Goal: Transaction & Acquisition: Purchase product/service

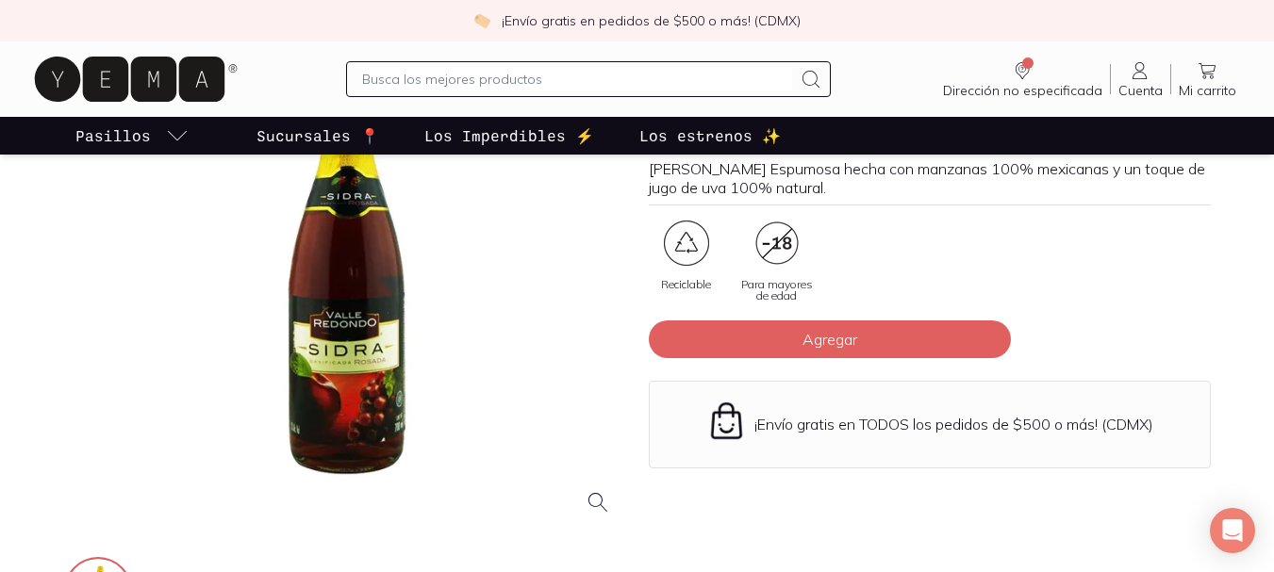
scroll to position [202, 0]
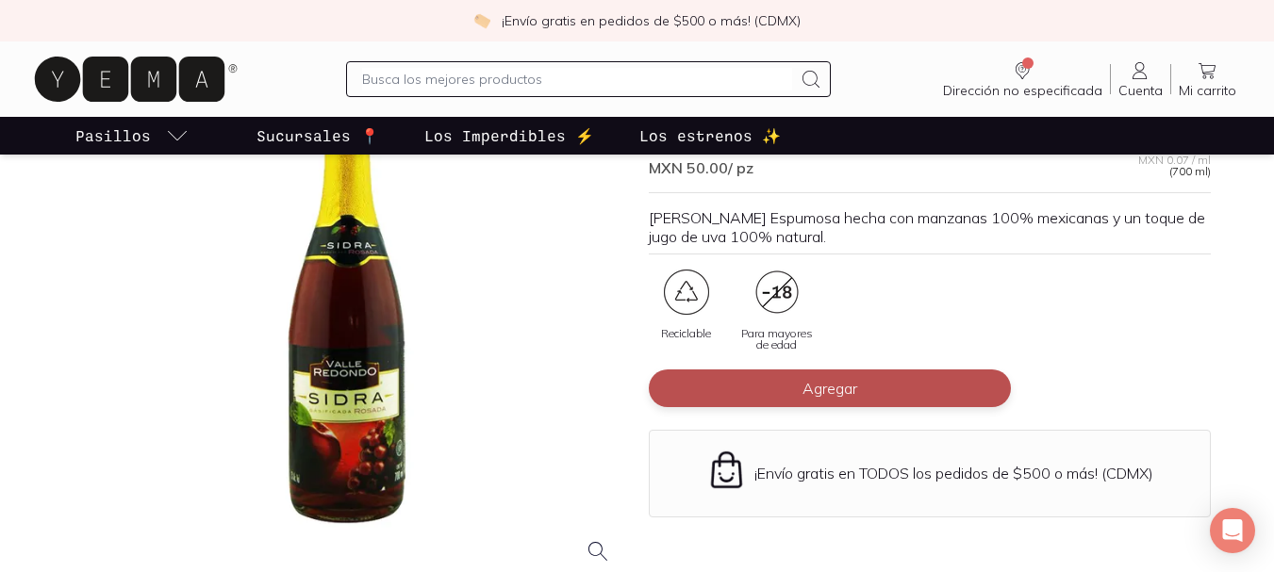
click at [846, 392] on span "Agregar" at bounding box center [829, 388] width 55 height 19
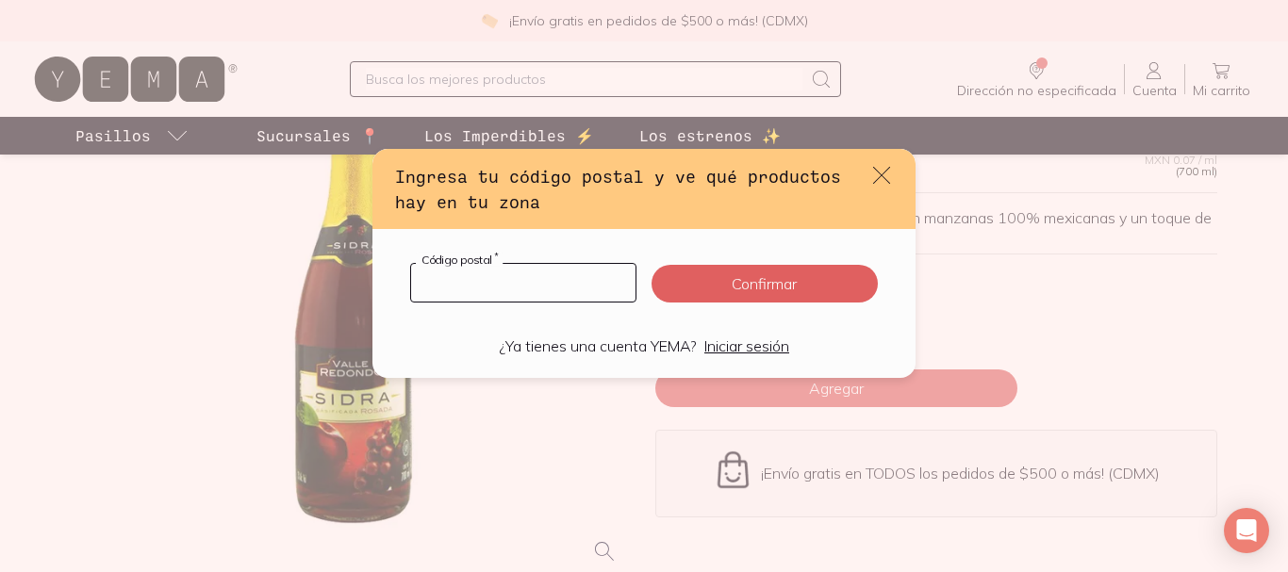
click at [540, 280] on input "default" at bounding box center [523, 283] width 224 height 38
type input "76235"
click at [732, 277] on button "Confirmar" at bounding box center [764, 284] width 226 height 38
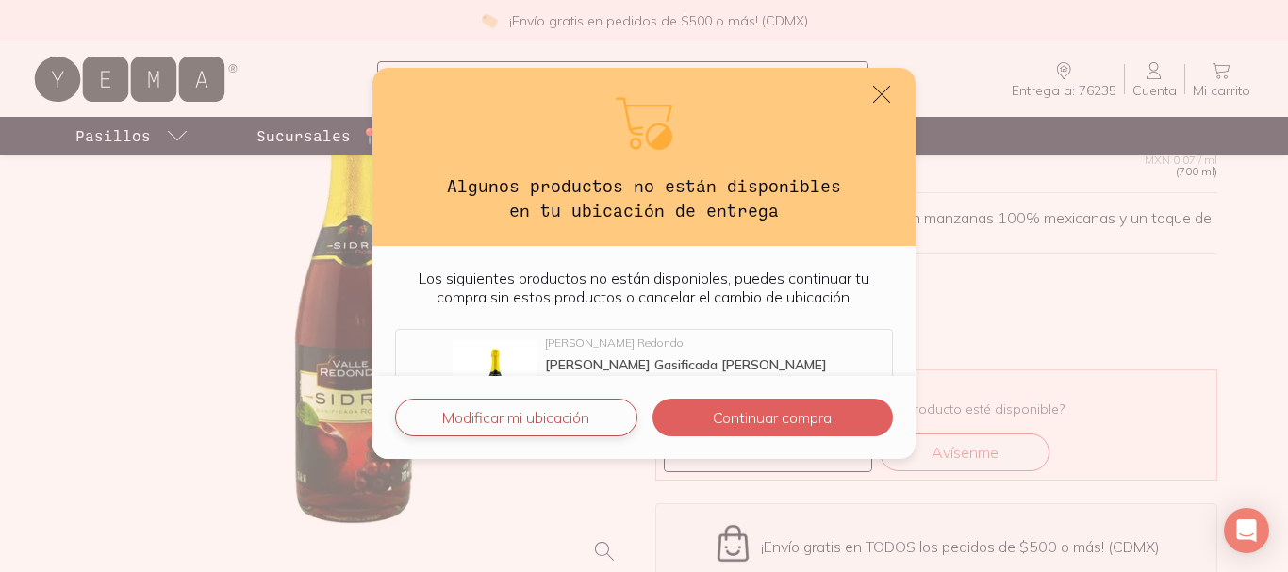
click at [566, 412] on button "Modificar mi ubicación" at bounding box center [516, 418] width 242 height 38
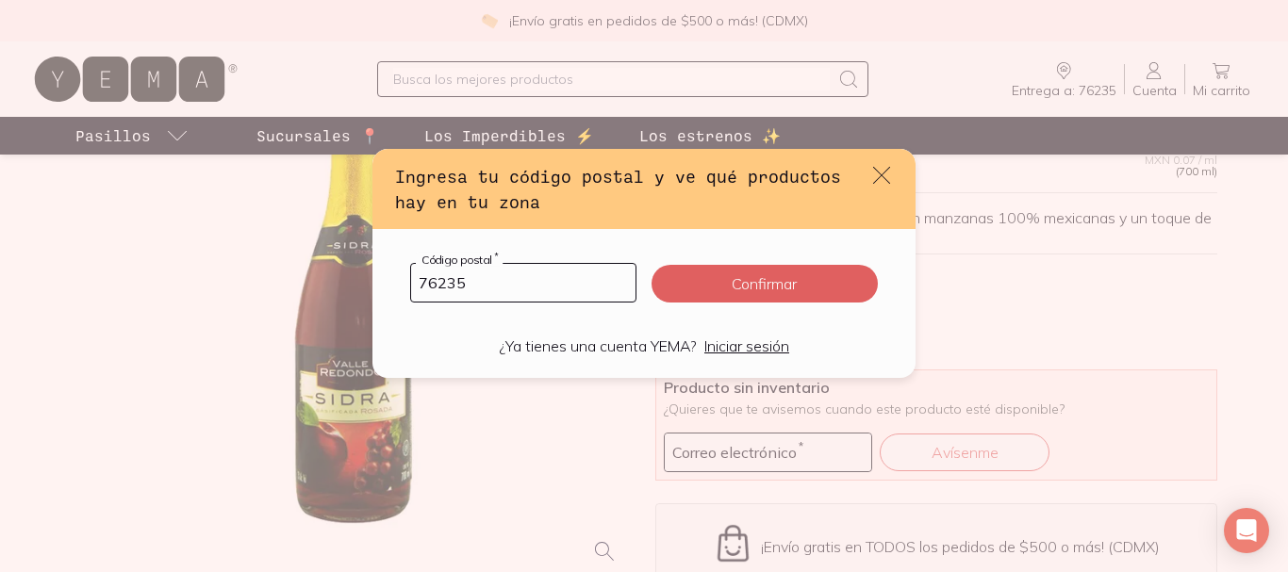
click at [497, 292] on input "76235" at bounding box center [523, 283] width 224 height 38
type input "7"
type input "38930"
click button "Confirmar" at bounding box center [764, 284] width 226 height 38
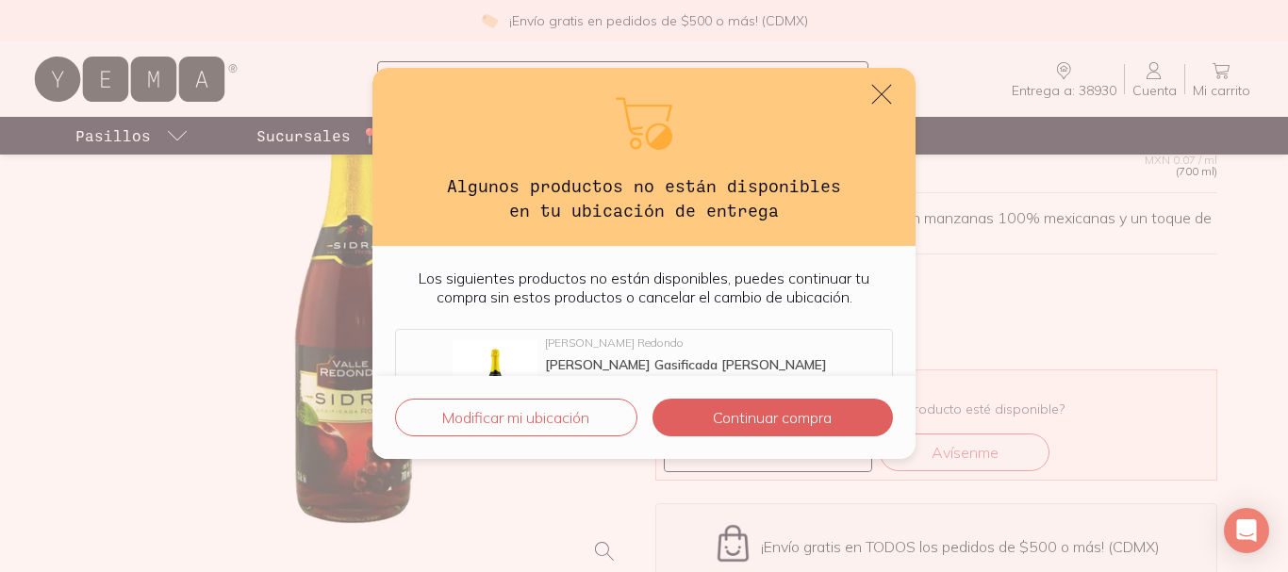
click at [875, 94] on icon "default" at bounding box center [881, 94] width 26 height 26
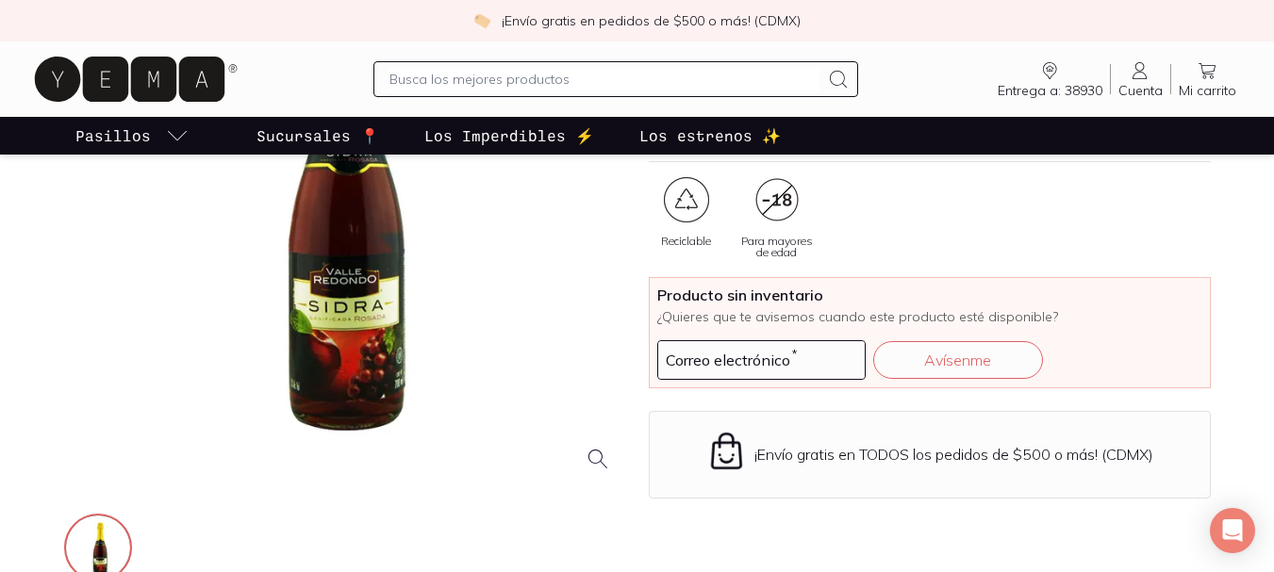
scroll to position [305, 0]
